Goal: Navigation & Orientation: Find specific page/section

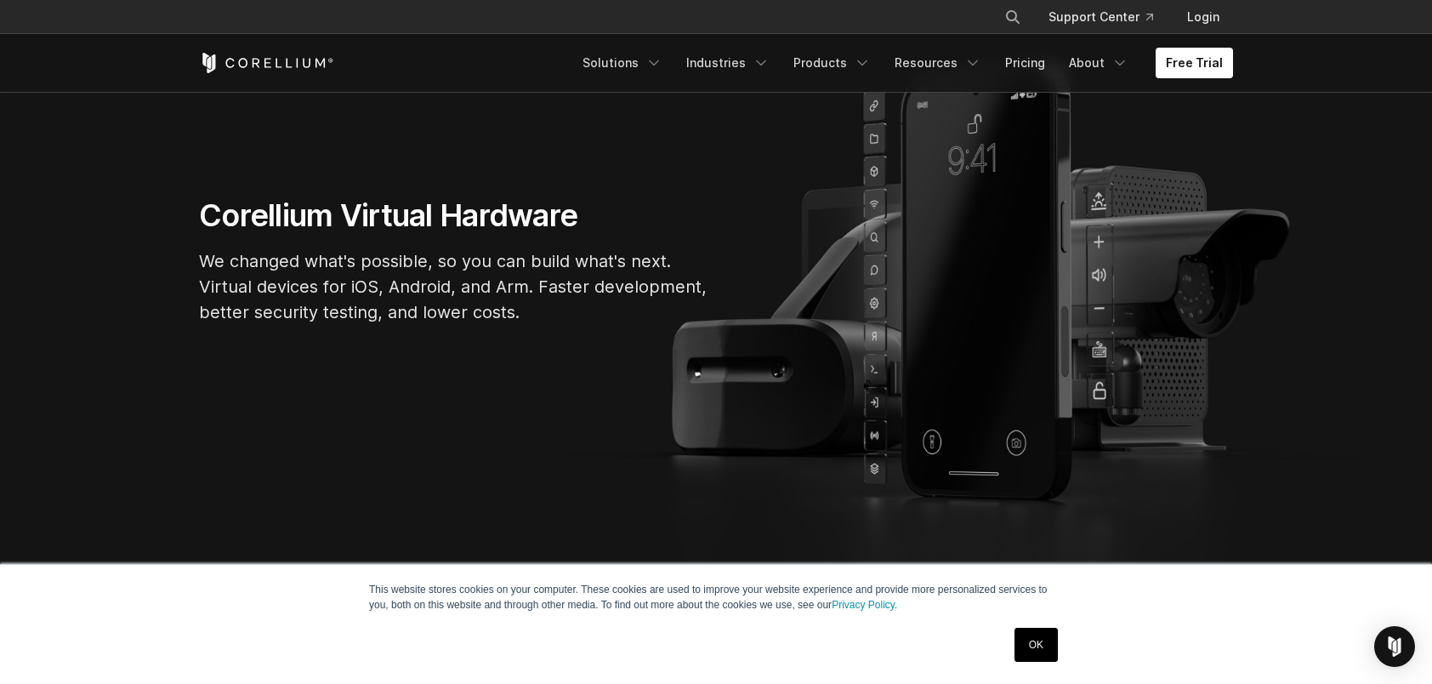
scroll to position [255, 0]
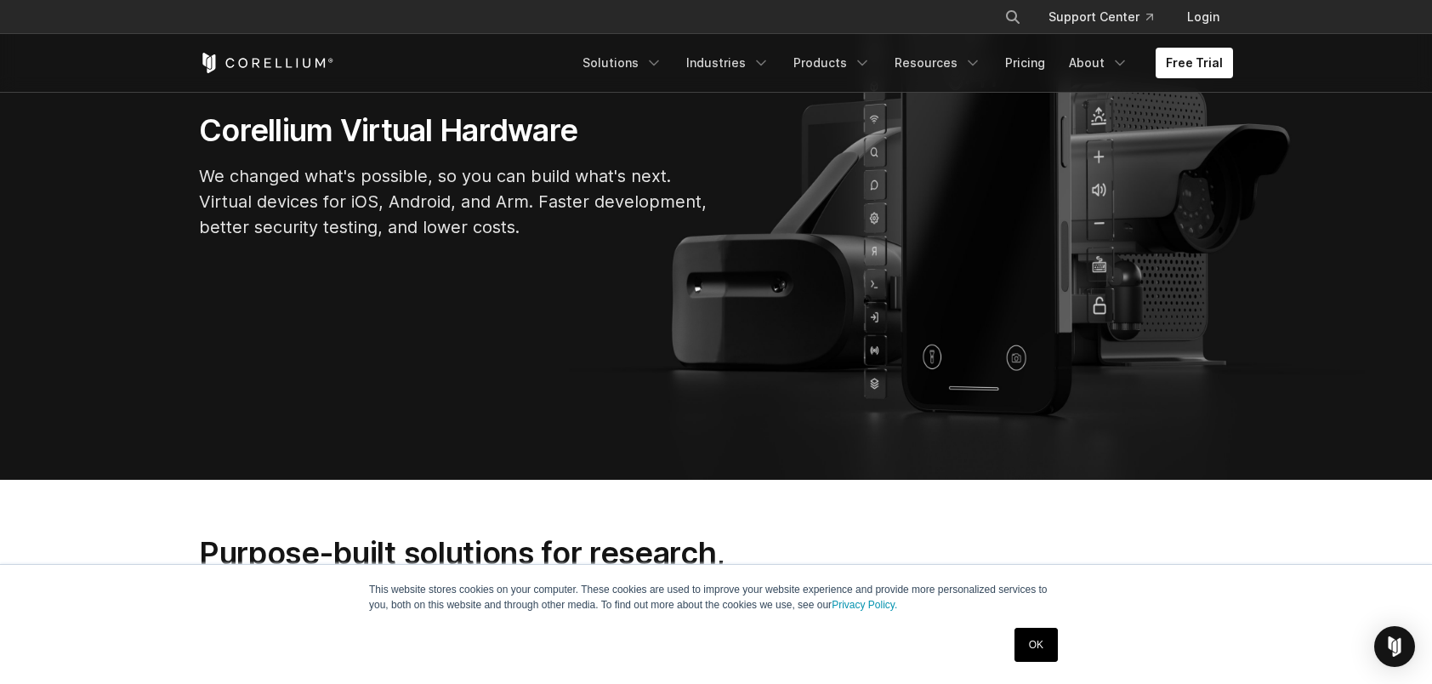
click at [1035, 644] on link "OK" at bounding box center [1036, 645] width 43 height 34
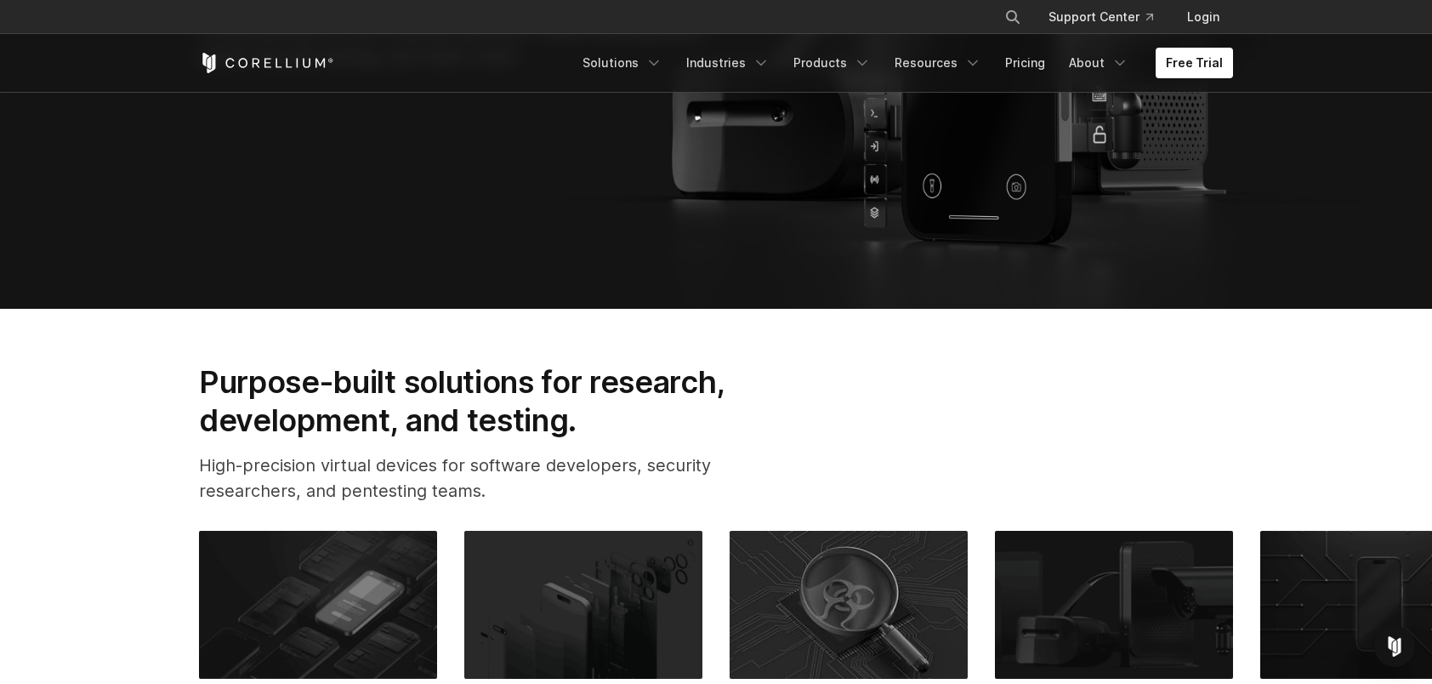
scroll to position [510, 0]
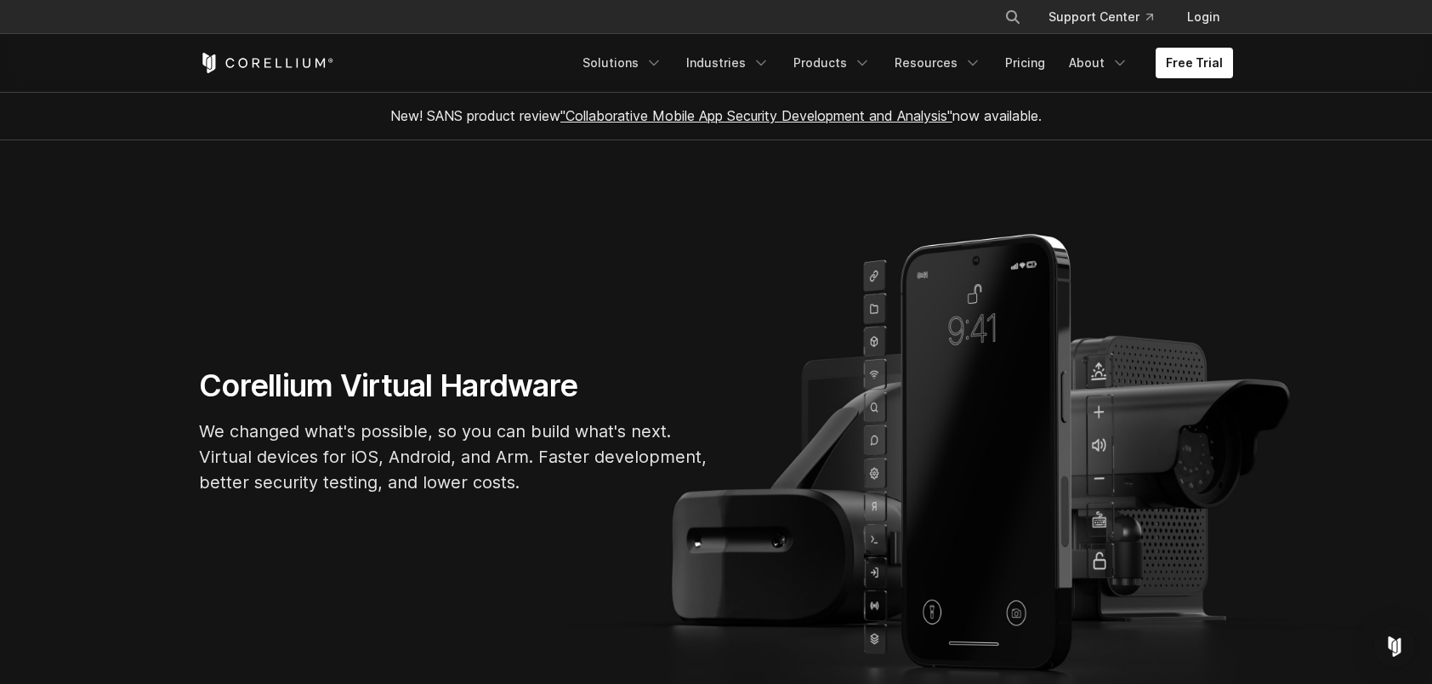
click at [328, 64] on icon "Corellium Home" at bounding box center [266, 63] width 135 height 20
drag, startPoint x: 339, startPoint y: 393, endPoint x: 207, endPoint y: 394, distance: 132.7
click at [207, 394] on h1 "Corellium Virtual Hardware" at bounding box center [454, 386] width 510 height 38
drag, startPoint x: 207, startPoint y: 394, endPoint x: 228, endPoint y: 391, distance: 21.4
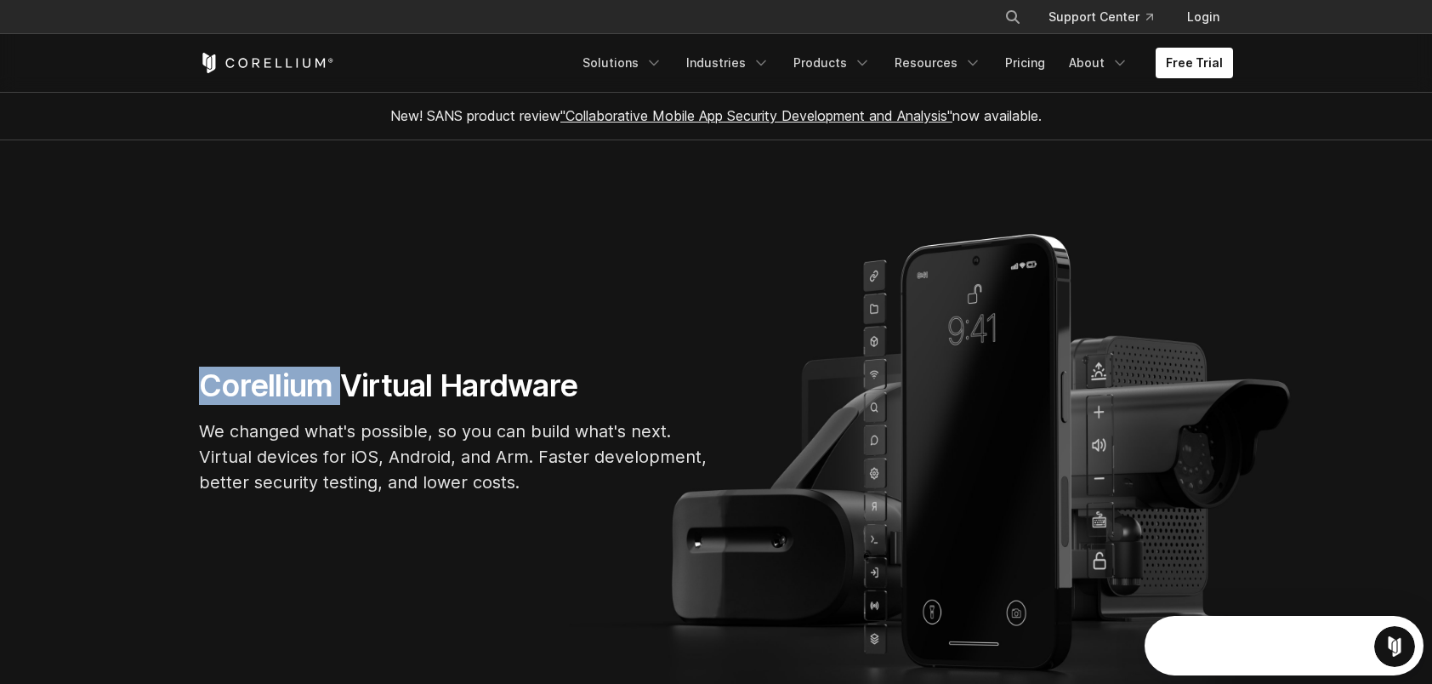
copy h1 "Corellium"
